Goal: Task Accomplishment & Management: Use online tool/utility

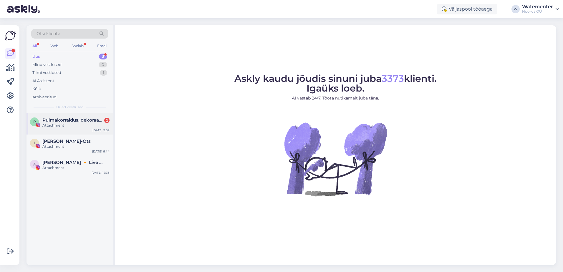
click at [79, 124] on div "Attachment" at bounding box center [75, 125] width 67 height 5
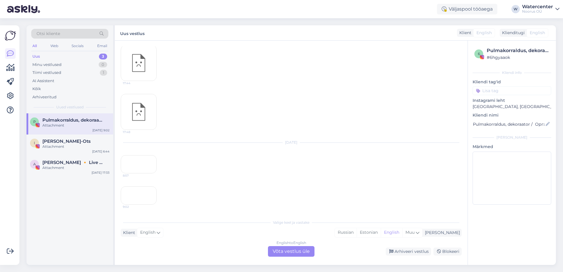
scroll to position [658, 0]
click at [293, 252] on div "English to English Võta vestlus üle" at bounding box center [291, 251] width 47 height 11
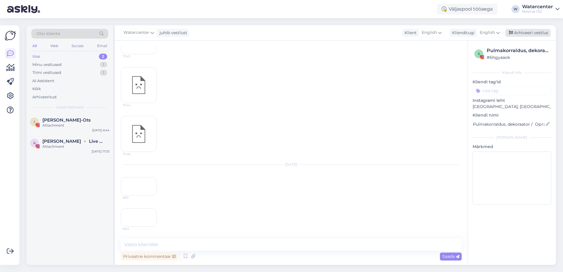
click at [537, 33] on div "Arhiveeri vestlus" at bounding box center [527, 33] width 45 height 8
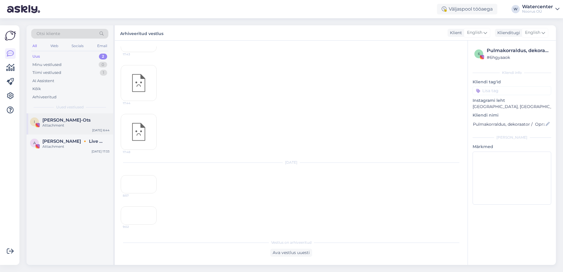
click at [77, 122] on span "[PERSON_NAME]-Ots" at bounding box center [66, 119] width 48 height 5
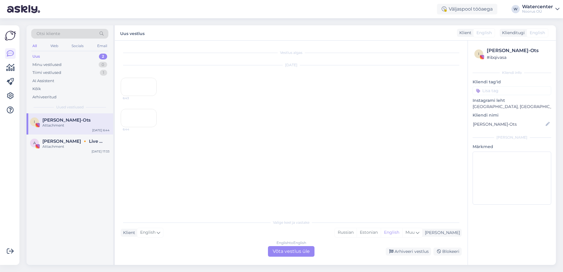
scroll to position [11, 0]
click at [300, 252] on div "English to English Võta vestlus üle" at bounding box center [291, 251] width 47 height 11
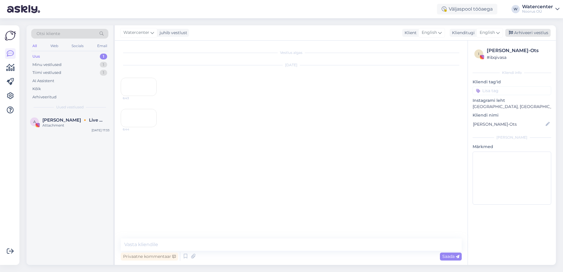
click at [540, 35] on div "Arhiveeri vestlus" at bounding box center [527, 33] width 45 height 8
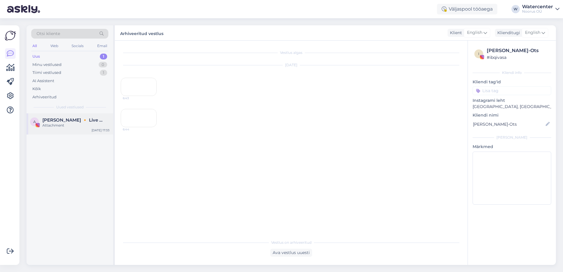
click at [58, 127] on div "Attachment" at bounding box center [75, 125] width 67 height 5
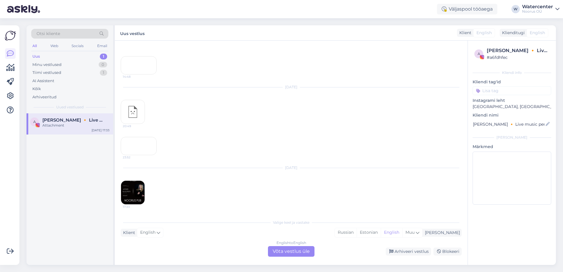
click at [296, 253] on div "English to English Võta vestlus üle" at bounding box center [291, 251] width 47 height 11
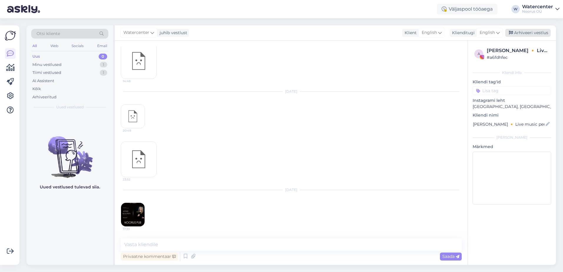
click at [547, 32] on div "Arhiveeri vestlus" at bounding box center [527, 33] width 45 height 8
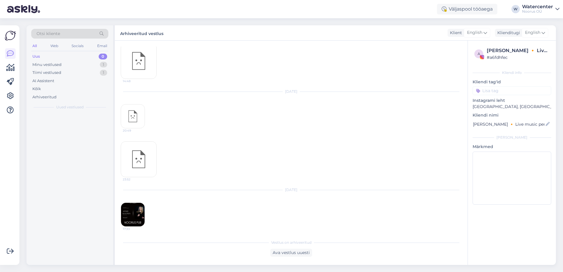
scroll to position [2356, 0]
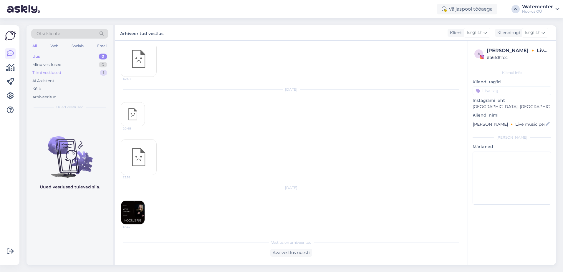
click at [41, 74] on div "Tiimi vestlused" at bounding box center [46, 73] width 29 height 6
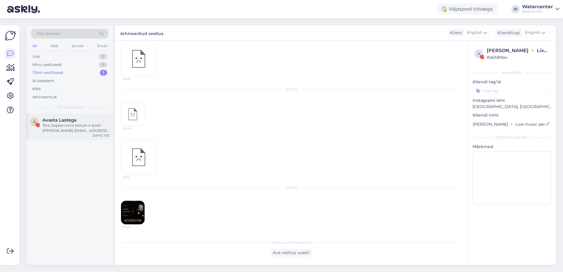
click at [58, 129] on div "Tere, kopeeri oma sõnum e-posti [PERSON_NAME] [EMAIL_ADDRESS][DOMAIN_NAME] . Va…" at bounding box center [75, 128] width 67 height 11
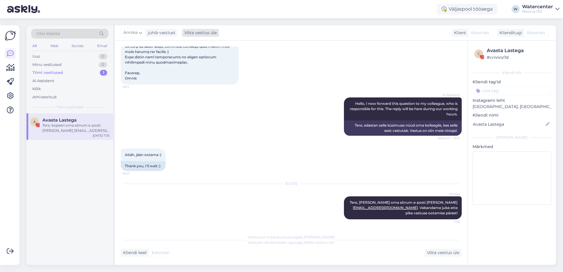
click at [203, 35] on div "Võta vestlus üle" at bounding box center [200, 33] width 37 height 8
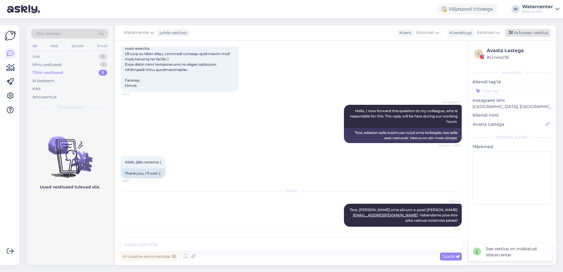
click at [528, 34] on div "Arhiveeri vestlus" at bounding box center [527, 33] width 45 height 8
